Goal: Task Accomplishment & Management: Manage account settings

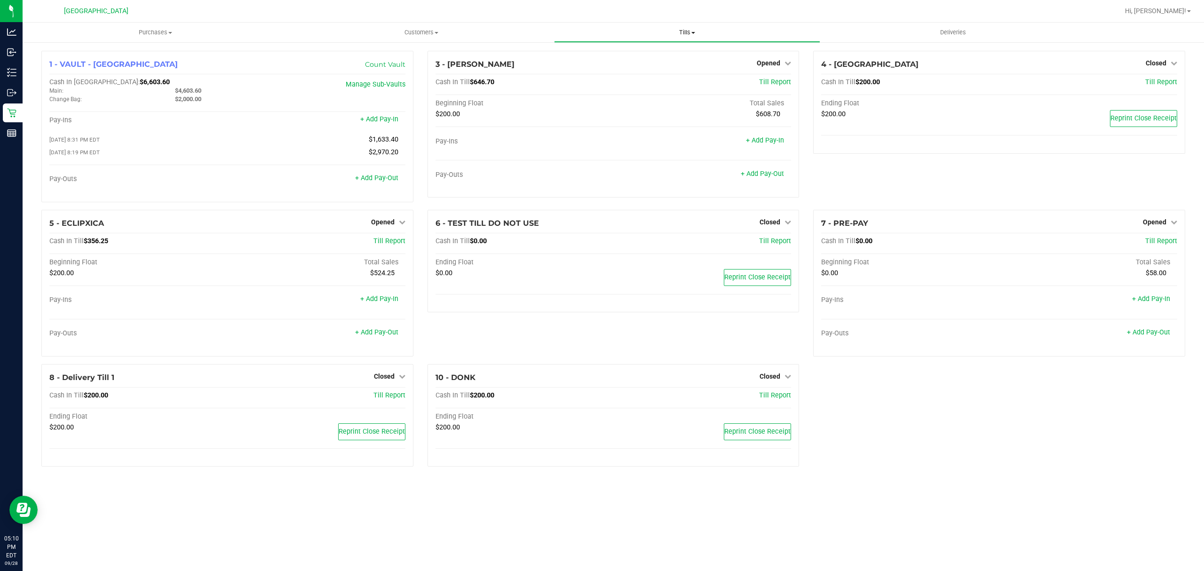
click at [687, 29] on span "Tills" at bounding box center [686, 32] width 265 height 8
click at [867, 176] on div "4 - ECUADOR Closed Open Till Cash In Till $200.00 Till Report Ending Float $200…" at bounding box center [999, 130] width 386 height 159
click at [880, 403] on div "1 - VAULT - PORT ST LUCIE Count Vault Cash In Vault: $6,603.60 Main: $4,603.60 …" at bounding box center [613, 262] width 1158 height 423
click at [775, 68] on div "Opened" at bounding box center [774, 62] width 34 height 11
click at [777, 63] on span "Opened" at bounding box center [769, 63] width 24 height 8
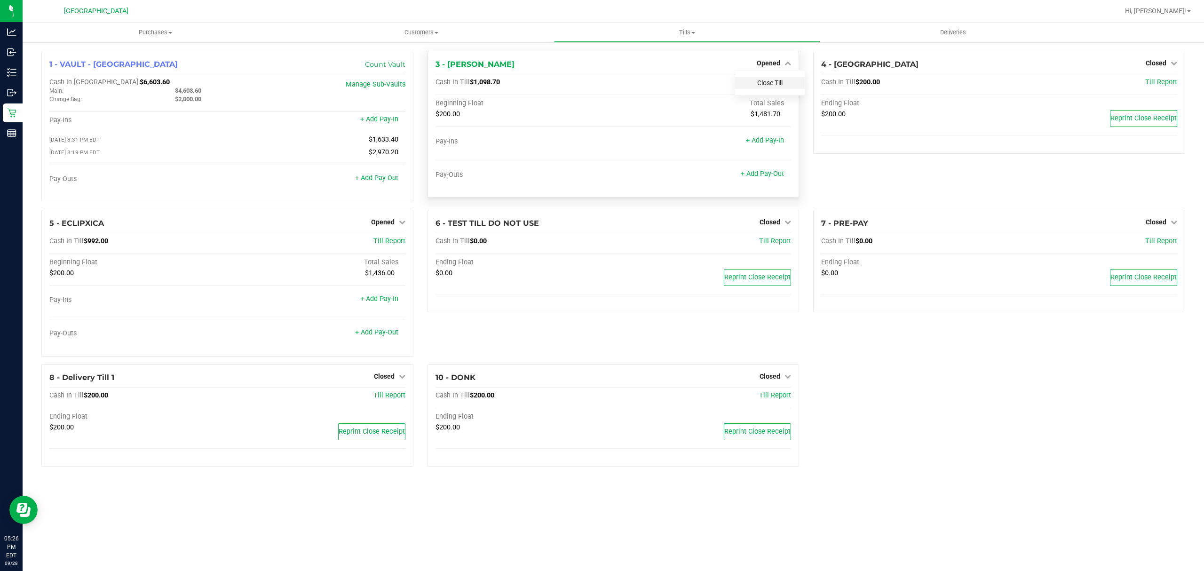
click at [770, 83] on link "Close Till" at bounding box center [769, 83] width 25 height 8
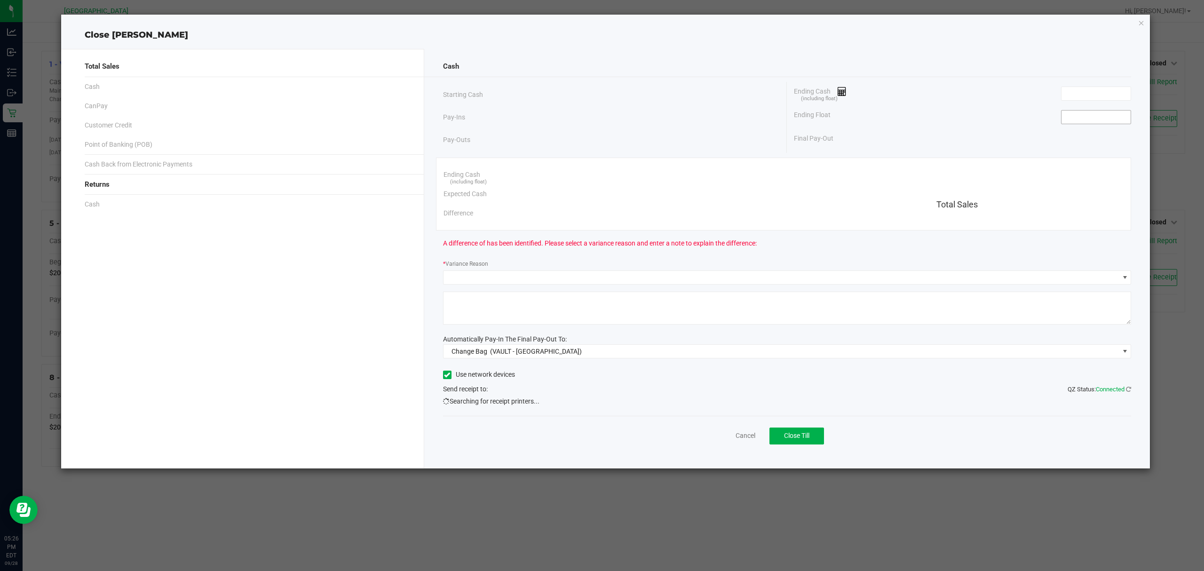
click at [1103, 115] on input at bounding box center [1095, 116] width 69 height 13
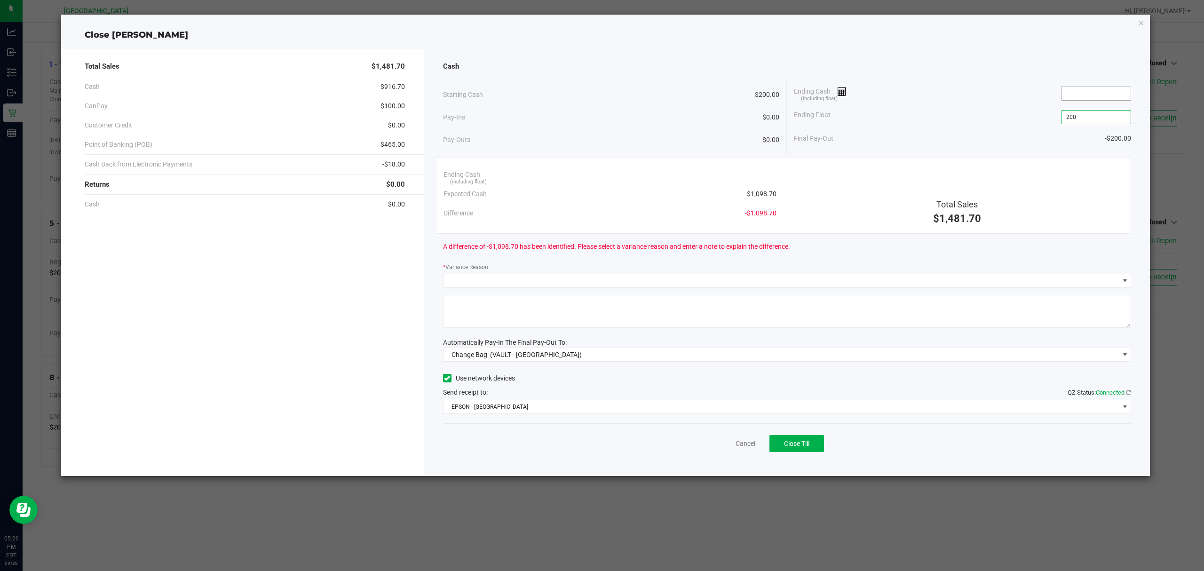
type input "$200.00"
click at [1090, 93] on input at bounding box center [1095, 93] width 69 height 13
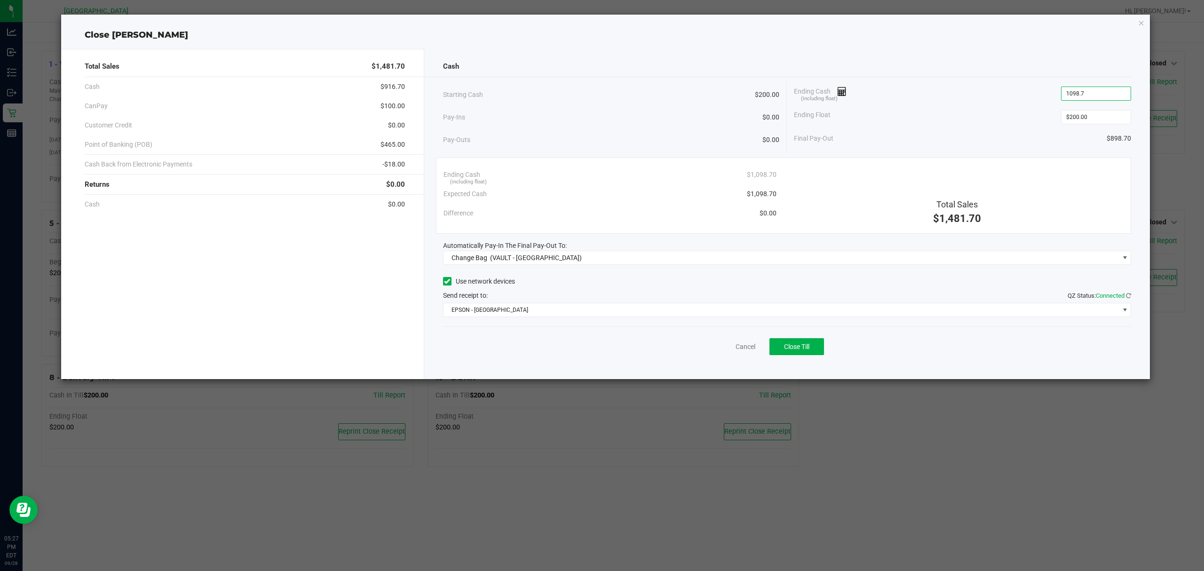
type input "$1,098.70"
click at [978, 138] on div "Final Pay-Out $898.70" at bounding box center [962, 138] width 337 height 19
click at [611, 249] on div "Automatically Pay-In The Final Pay-Out To:" at bounding box center [787, 246] width 688 height 10
click at [617, 254] on span "Change Bag (VAULT - [GEOGRAPHIC_DATA])" at bounding box center [781, 257] width 676 height 13
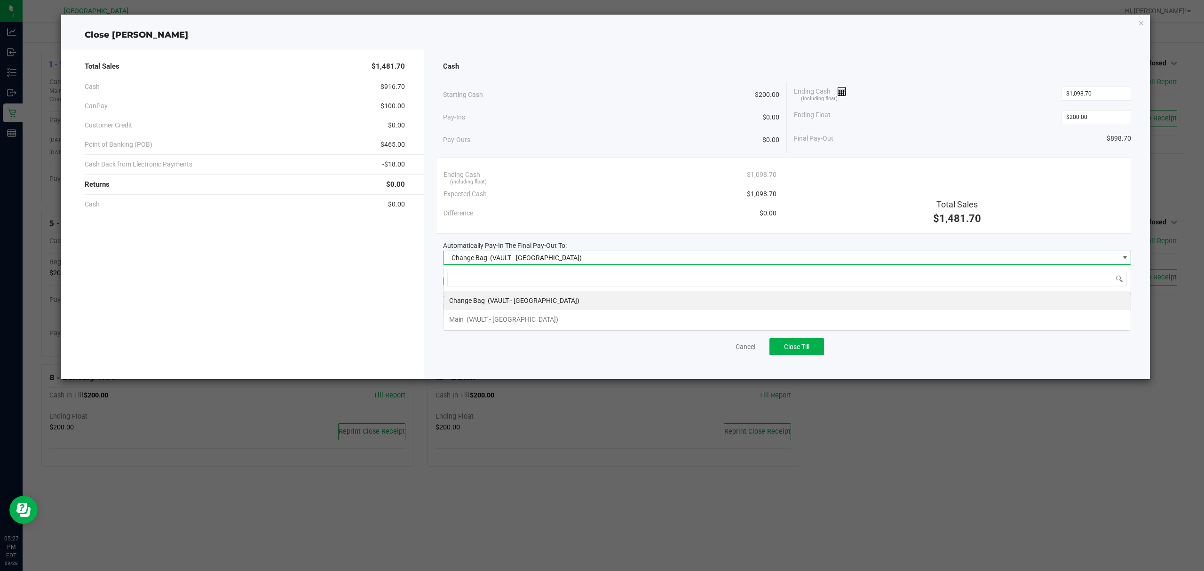
scroll to position [14, 688]
click at [546, 319] on li "Main (VAULT - [GEOGRAPHIC_DATA])" at bounding box center [786, 319] width 687 height 19
click at [586, 286] on div "Use network devices" at bounding box center [787, 281] width 688 height 14
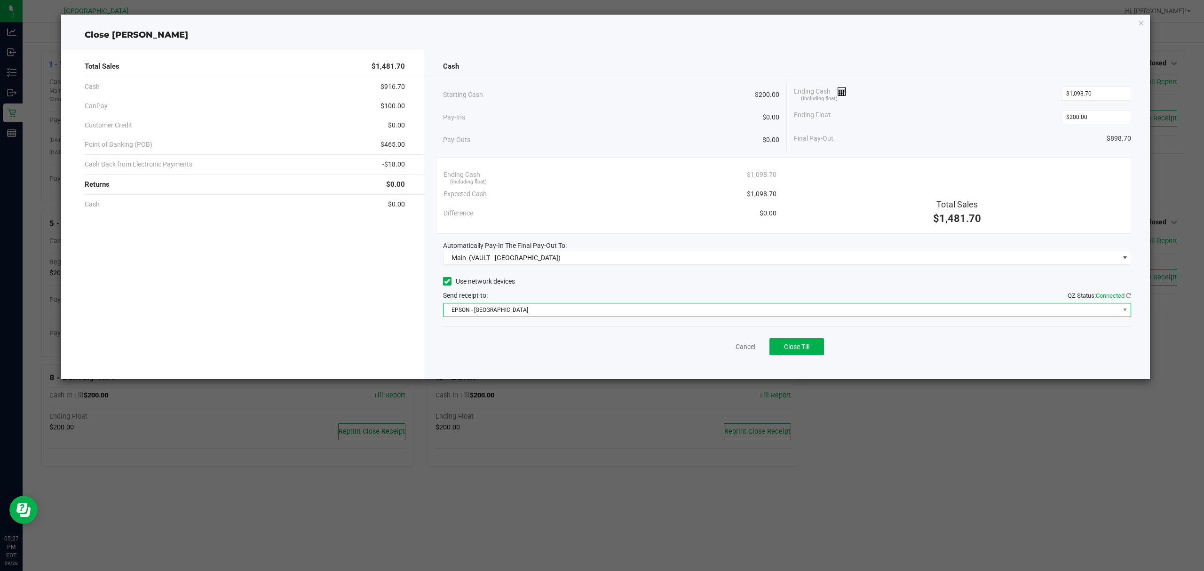
click at [596, 316] on span "EPSON - [GEOGRAPHIC_DATA]" at bounding box center [781, 309] width 676 height 13
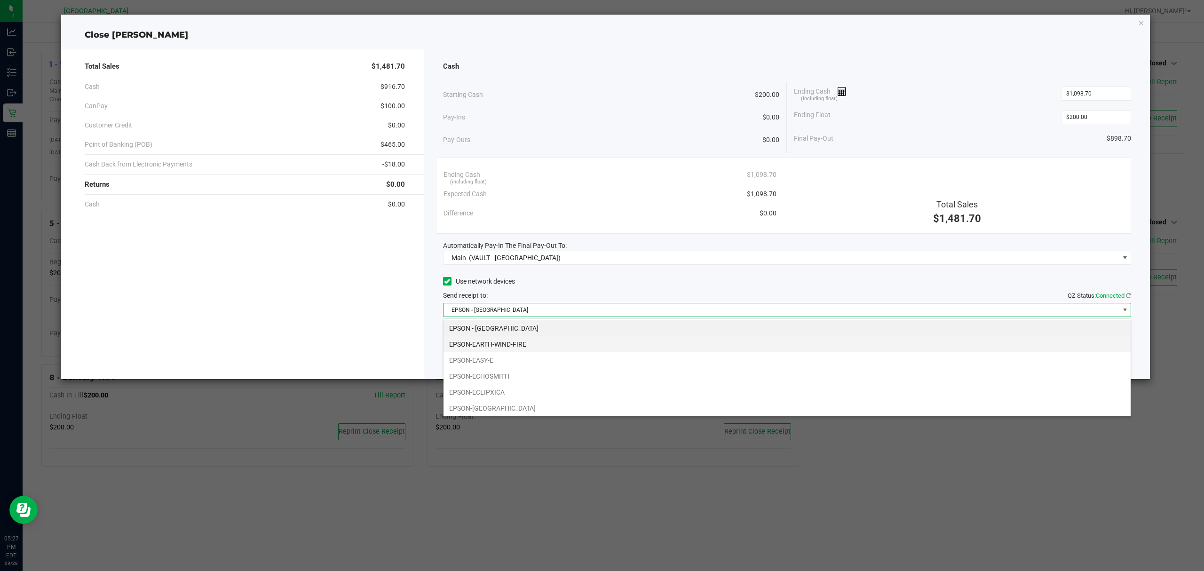
click at [547, 339] on li "EPSON-EARTH-WIND-FIRE" at bounding box center [786, 344] width 687 height 16
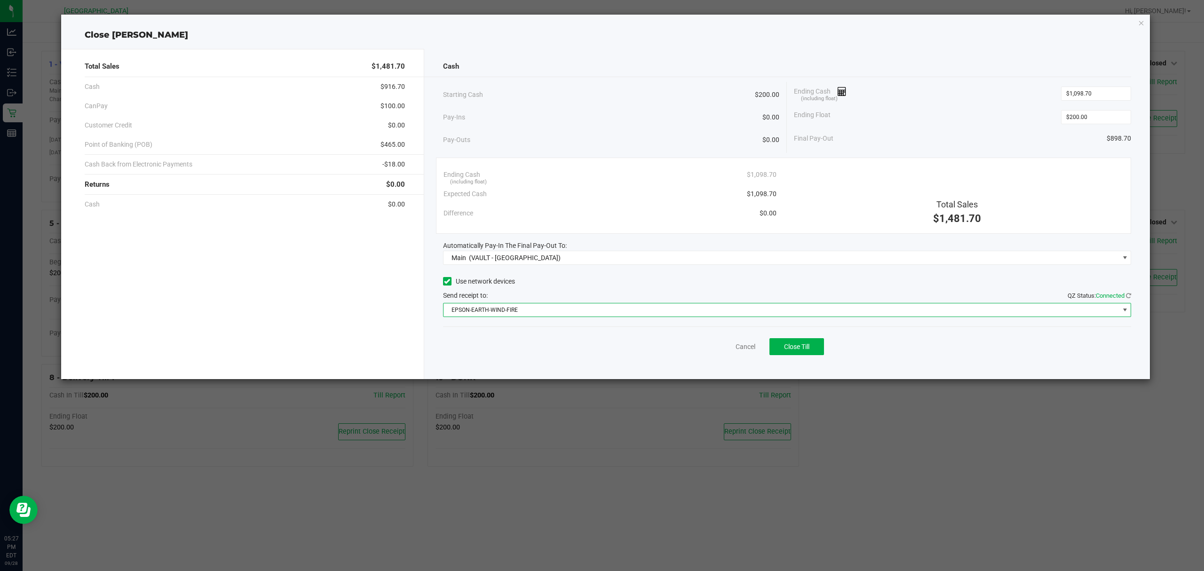
click at [577, 328] on div "Cancel Close Till" at bounding box center [787, 344] width 688 height 36
click at [649, 295] on div "Send receipt to: QZ Status: Connected" at bounding box center [787, 296] width 688 height 10
click at [805, 348] on span "Close Till" at bounding box center [796, 347] width 25 height 8
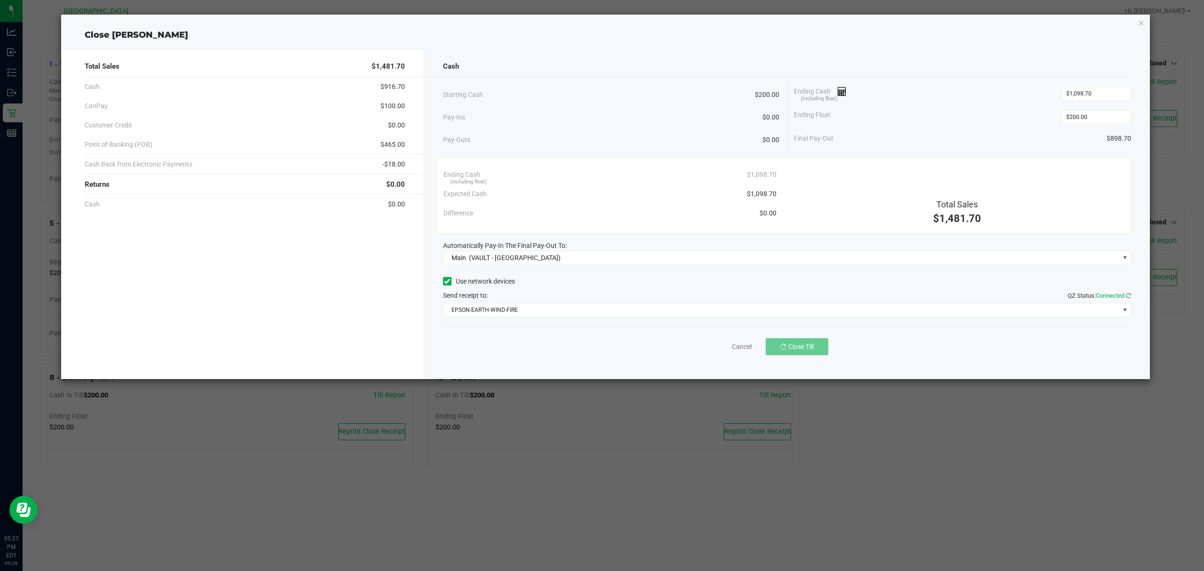
click at [909, 347] on div "Cancel Close Till" at bounding box center [787, 344] width 688 height 36
click at [719, 345] on link "Dismiss" at bounding box center [724, 347] width 23 height 10
